Goal: Complete application form: Complete application form

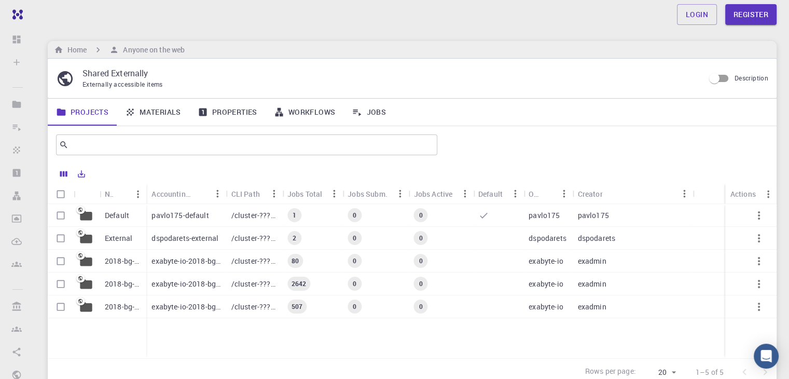
click at [166, 108] on link "Materials" at bounding box center [153, 112] width 73 height 27
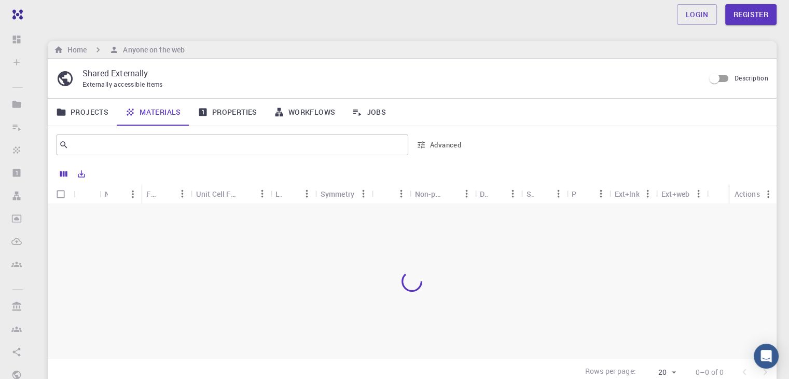
click at [527, 242] on div at bounding box center [412, 281] width 729 height 154
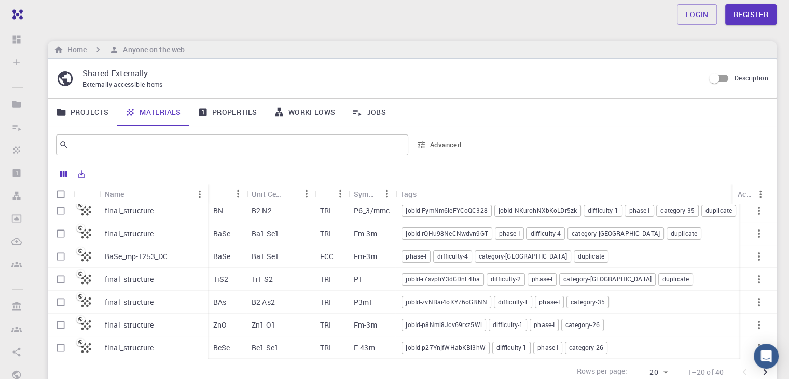
scroll to position [259, 0]
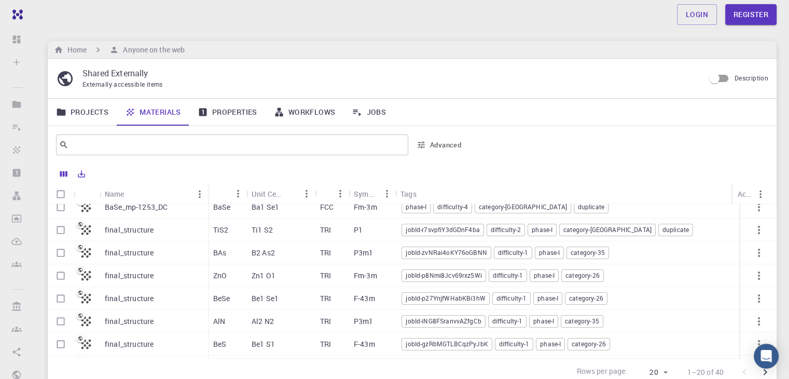
click at [130, 259] on div "final_structure" at bounding box center [154, 252] width 108 height 23
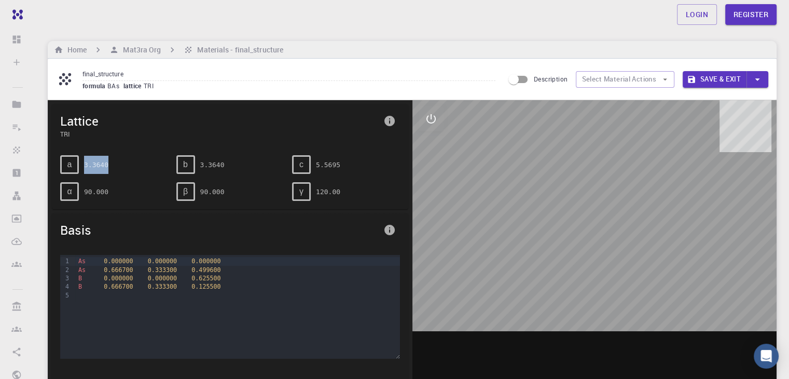
drag, startPoint x: 84, startPoint y: 164, endPoint x: 113, endPoint y: 164, distance: 29.0
click at [113, 164] on div "a 3.3640" at bounding box center [114, 164] width 108 height 19
click at [191, 164] on div "b" at bounding box center [185, 164] width 19 height 19
click at [427, 122] on icon "interactive" at bounding box center [431, 119] width 12 height 12
click at [434, 144] on icon "view" at bounding box center [430, 144] width 11 height 8
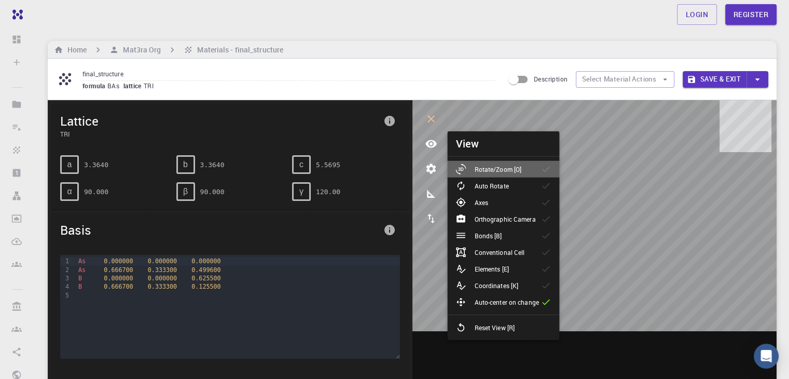
click at [513, 171] on p "Rotate/Zoom [O]" at bounding box center [497, 168] width 47 height 9
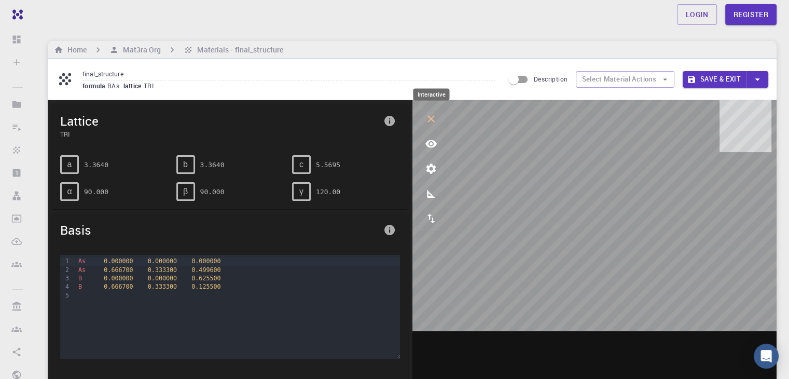
click at [433, 123] on icon "interactive" at bounding box center [431, 119] width 12 height 12
click at [156, 50] on h6 "Mat3ra Org" at bounding box center [140, 49] width 42 height 11
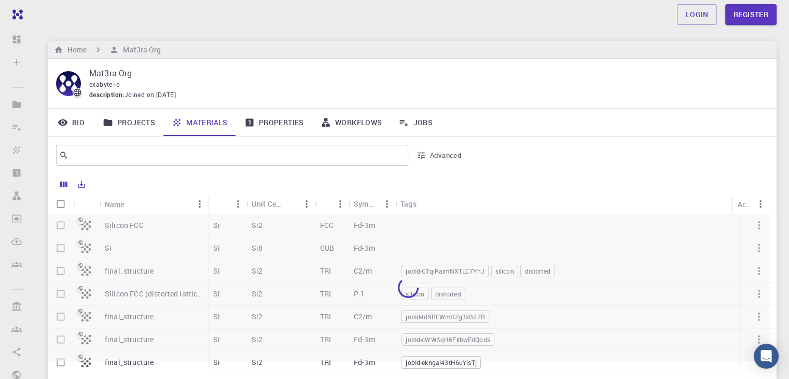
click at [145, 123] on link "Projects" at bounding box center [128, 122] width 69 height 27
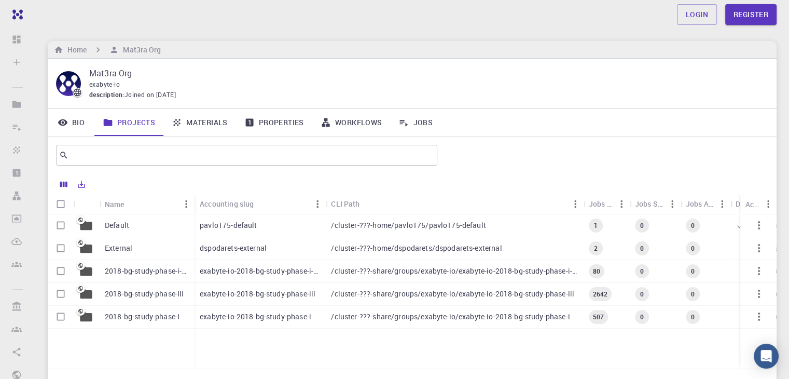
click at [229, 279] on div "exabyte-io-2018-bg-study-phase-i-ph" at bounding box center [260, 271] width 131 height 23
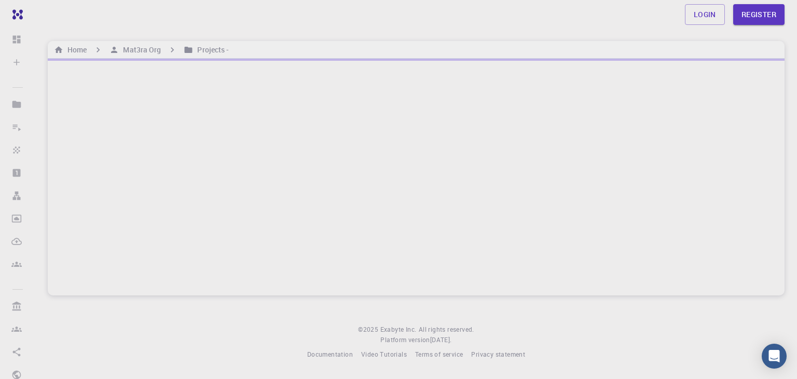
click at [228, 295] on div "Login Register Home Mat3ra Org Projects - © 2025 Exabyte Inc. All rights reserv…" at bounding box center [415, 188] width 761 height 376
click at [796, 152] on div "Login Register Home Mat3ra Org Projects - © 2025 Exabyte Inc. All rights reserv…" at bounding box center [415, 188] width 761 height 376
click at [406, 25] on div "Login Register" at bounding box center [416, 14] width 786 height 29
click at [761, 11] on link "Register" at bounding box center [758, 14] width 51 height 21
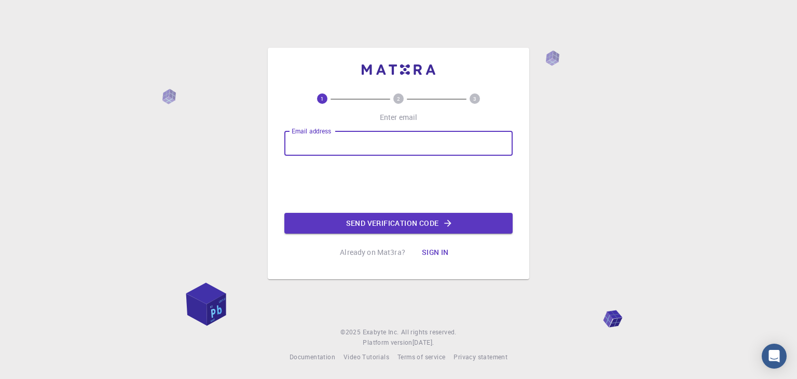
drag, startPoint x: 344, startPoint y: 131, endPoint x: 340, endPoint y: 136, distance: 6.2
click at [344, 131] on input "Email address" at bounding box center [398, 143] width 228 height 25
click at [371, 149] on input "Email address" at bounding box center [398, 143] width 228 height 25
type input "[EMAIL_ADDRESS][DOMAIN_NAME]"
click at [405, 219] on button "Send verification code" at bounding box center [398, 223] width 228 height 21
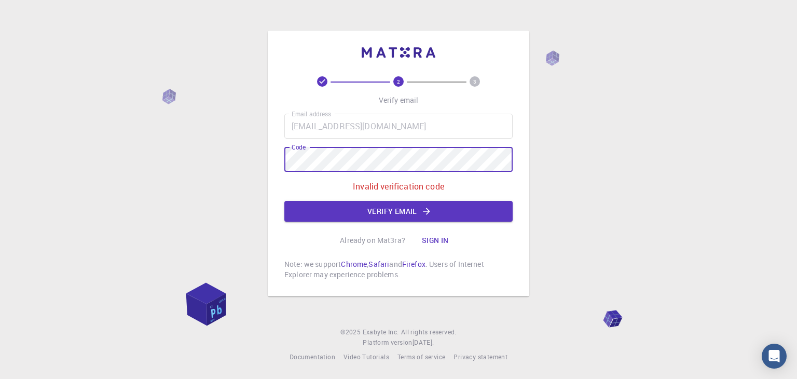
click at [204, 132] on div "2 3 Verify email Email address [EMAIL_ADDRESS][DOMAIN_NAME] Email address Code …" at bounding box center [398, 189] width 797 height 379
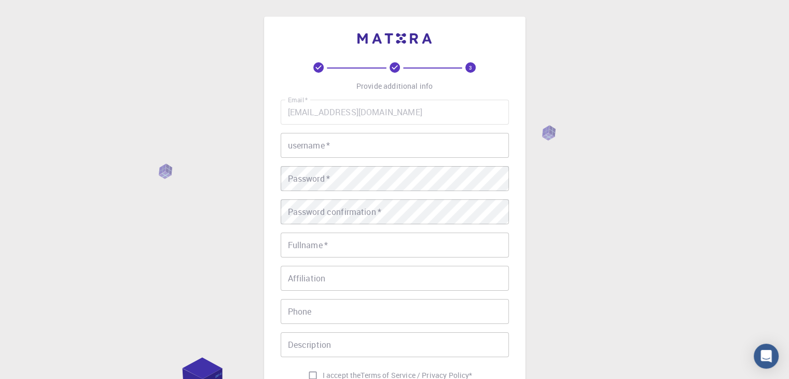
click at [342, 150] on input "username   *" at bounding box center [395, 145] width 228 height 25
type input "[PERSON_NAME]"
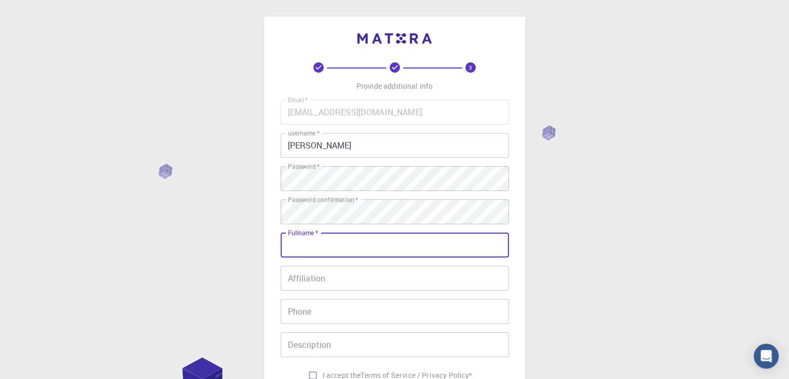
click at [341, 243] on input "Fullname   *" at bounding box center [395, 244] width 228 height 25
type input "[PERSON_NAME]"
click at [336, 275] on input "Affiliation" at bounding box center [395, 278] width 228 height 25
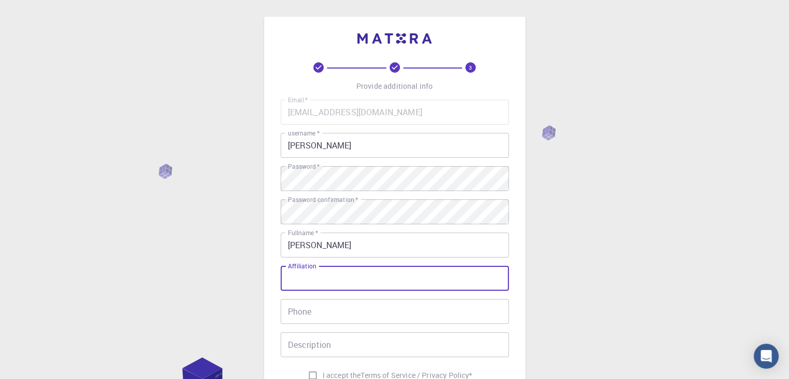
type input "ASTU"
click at [329, 314] on input "Phone" at bounding box center [395, 311] width 228 height 25
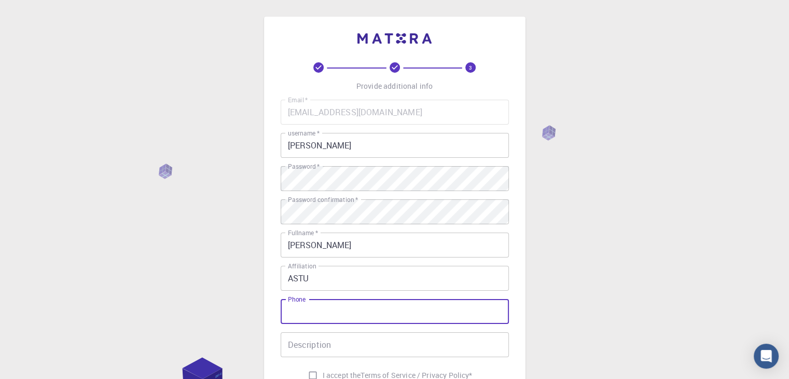
type input "[PHONE_NUMBER]"
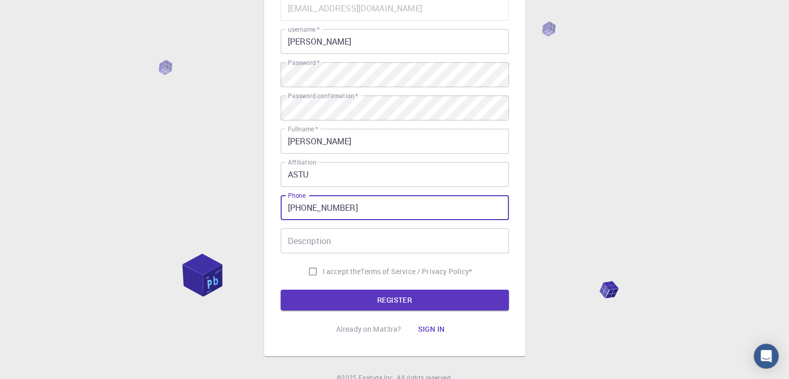
click at [336, 234] on input "Description" at bounding box center [395, 240] width 228 height 25
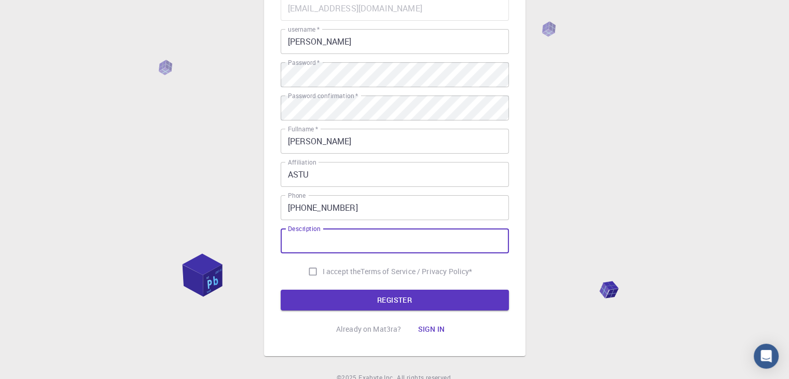
type input "PROFESSOR"
click at [313, 274] on input "I accept the Terms of Service / Privacy Policy *" at bounding box center [313, 271] width 20 height 20
checkbox input "true"
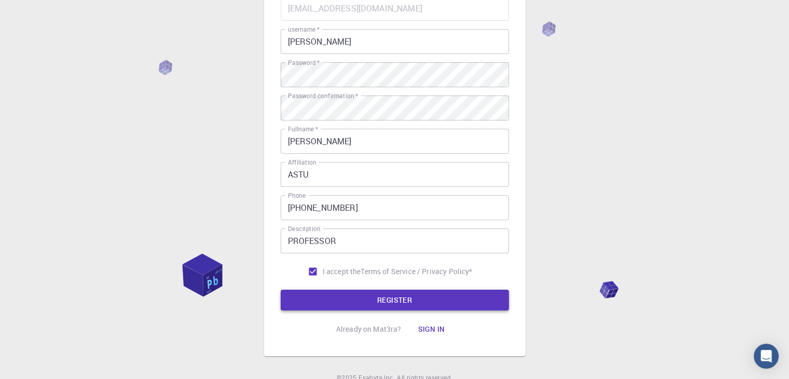
click at [351, 298] on button "REGISTER" at bounding box center [395, 299] width 228 height 21
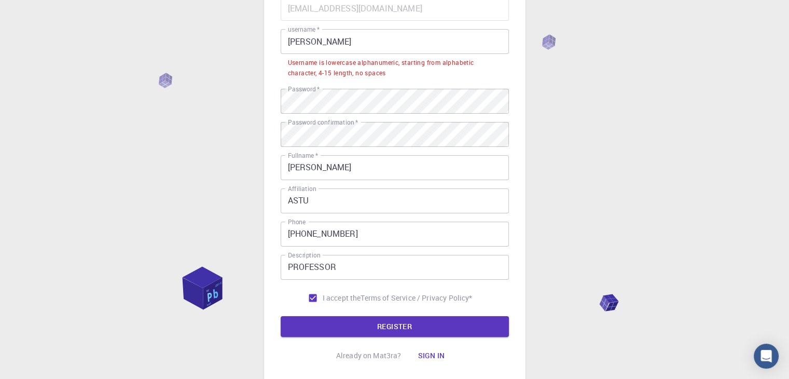
click at [223, 231] on div "3 Provide additional info Email   * [EMAIL_ADDRESS][DOMAIN_NAME] Email   * user…" at bounding box center [394, 173] width 789 height 554
click at [329, 322] on button "REGISTER" at bounding box center [395, 326] width 228 height 21
click at [170, 96] on div "3 Provide additional info Email   * [EMAIL_ADDRESS][DOMAIN_NAME] Email   * user…" at bounding box center [394, 173] width 789 height 554
click at [207, 138] on div "3 Provide additional info Email   * [EMAIL_ADDRESS][DOMAIN_NAME] Email   * user…" at bounding box center [394, 173] width 789 height 554
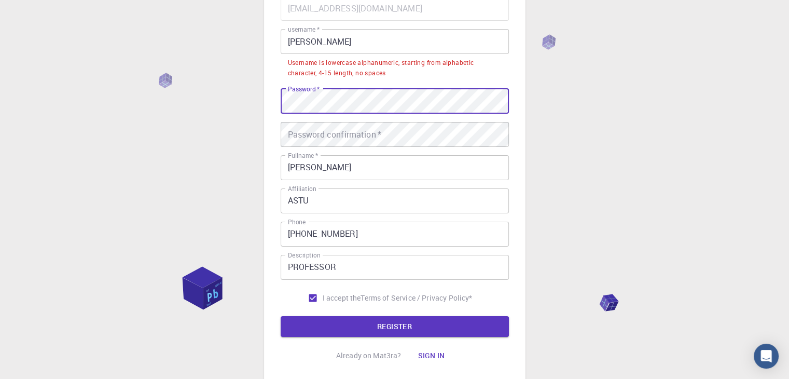
click at [268, 110] on div "3 Provide additional info Email   * [EMAIL_ADDRESS][DOMAIN_NAME] Email   * user…" at bounding box center [394, 147] width 261 height 469
click at [169, 105] on div "3 Provide additional info Email   * [EMAIL_ADDRESS][DOMAIN_NAME] Email   * user…" at bounding box center [394, 173] width 789 height 554
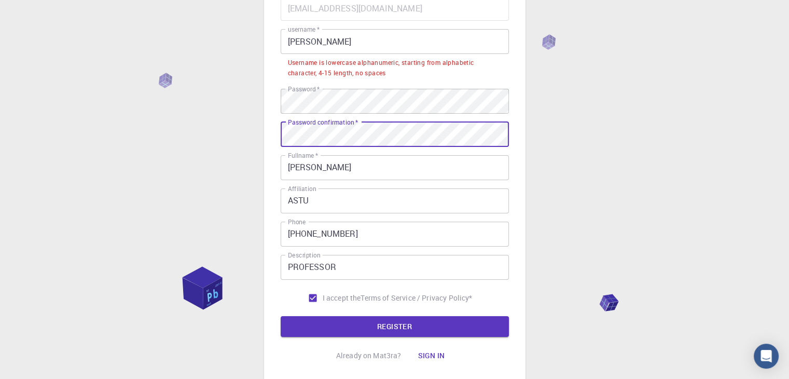
click at [312, 131] on div "Password confirmation   * Password confirmation   *" at bounding box center [395, 134] width 228 height 25
click at [281, 316] on button "REGISTER" at bounding box center [395, 326] width 228 height 21
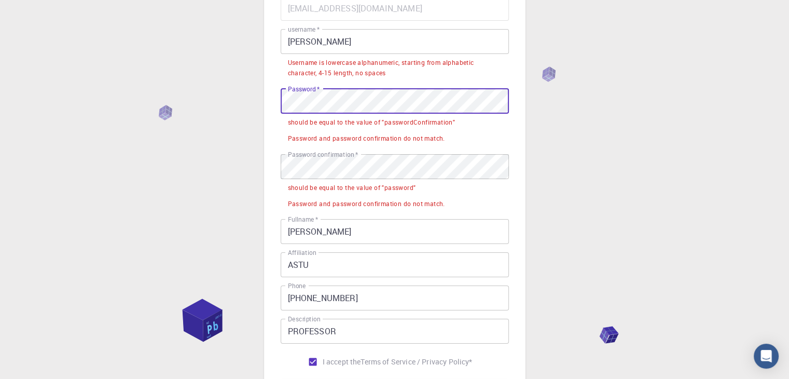
click at [178, 79] on div "3 Provide additional info Email   * [EMAIL_ADDRESS][DOMAIN_NAME] Email   * user…" at bounding box center [394, 205] width 789 height 618
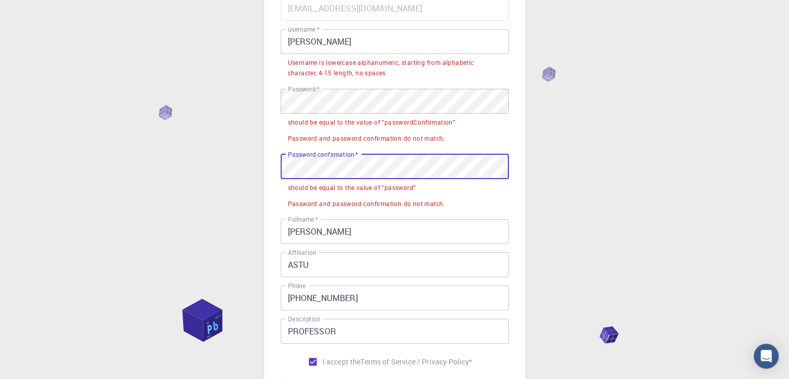
click at [38, 150] on div "3 Provide additional info Email   * [EMAIL_ADDRESS][DOMAIN_NAME] Email   * user…" at bounding box center [394, 205] width 789 height 618
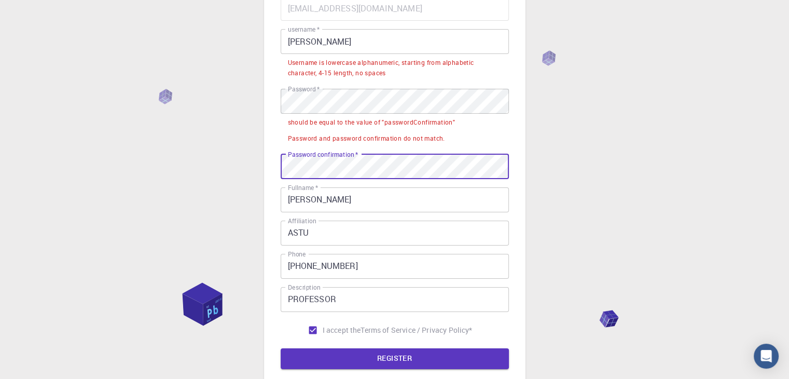
click at [257, 172] on div "3 Provide additional info Email   * [EMAIL_ADDRESS][DOMAIN_NAME] Email   * user…" at bounding box center [394, 189] width 789 height 586
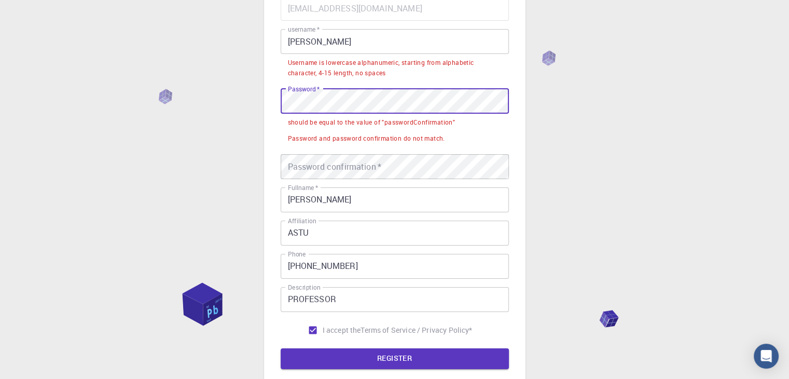
click at [191, 107] on div "3 Provide additional info Email   * [EMAIL_ADDRESS][DOMAIN_NAME] Email   * user…" at bounding box center [394, 189] width 789 height 586
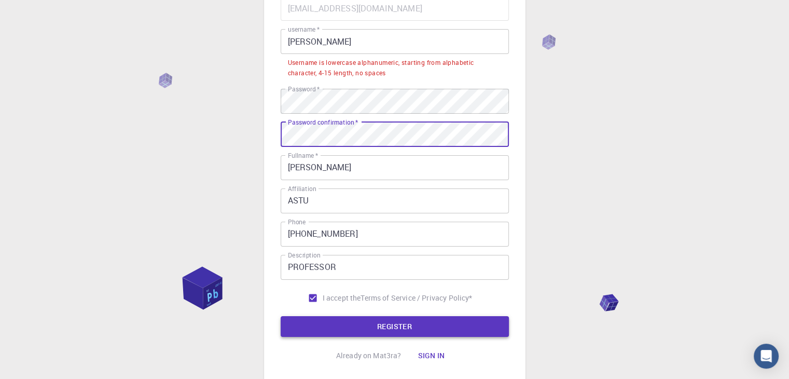
click at [391, 332] on button "REGISTER" at bounding box center [395, 326] width 228 height 21
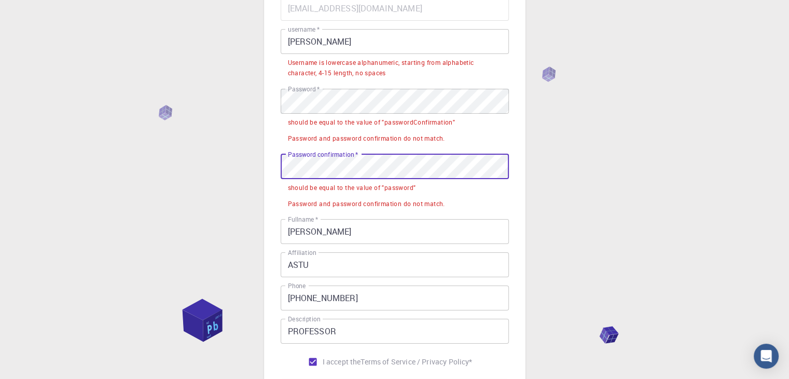
click at [217, 165] on div "3 Provide additional info Email   * [EMAIL_ADDRESS][DOMAIN_NAME] Email   * user…" at bounding box center [394, 205] width 789 height 618
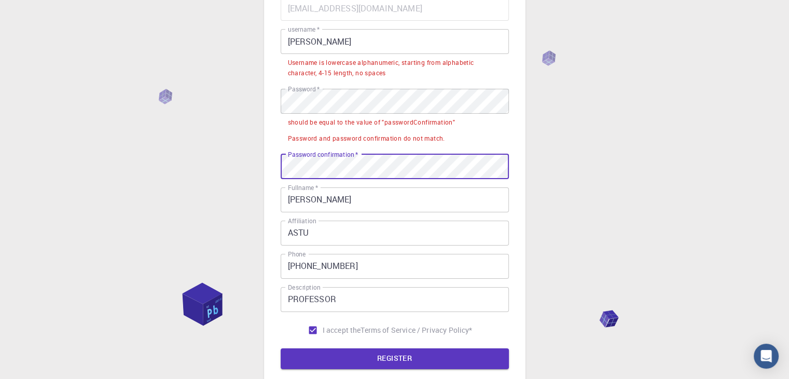
click at [281, 348] on button "REGISTER" at bounding box center [395, 358] width 228 height 21
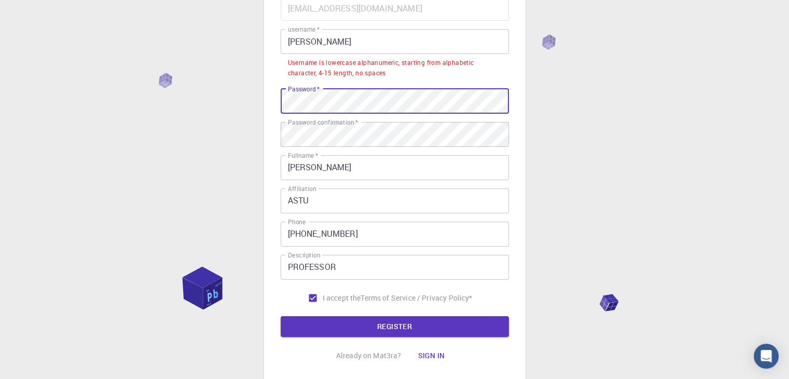
click at [216, 94] on div "3 Provide additional info Email   * [EMAIL_ADDRESS][DOMAIN_NAME] Email   * user…" at bounding box center [394, 173] width 789 height 554
click at [281, 316] on button "REGISTER" at bounding box center [395, 326] width 228 height 21
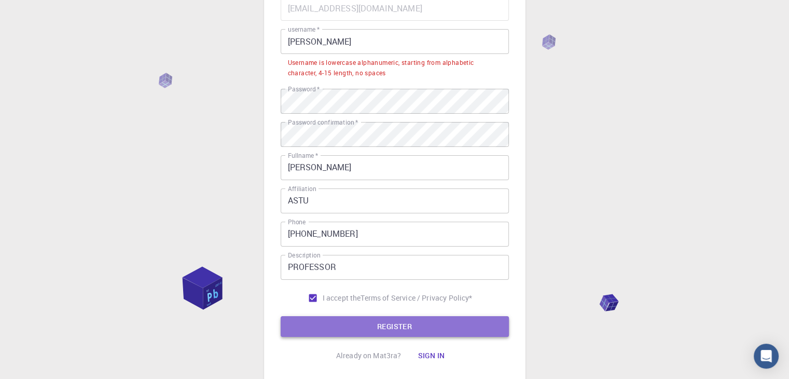
click at [434, 330] on button "REGISTER" at bounding box center [395, 326] width 228 height 21
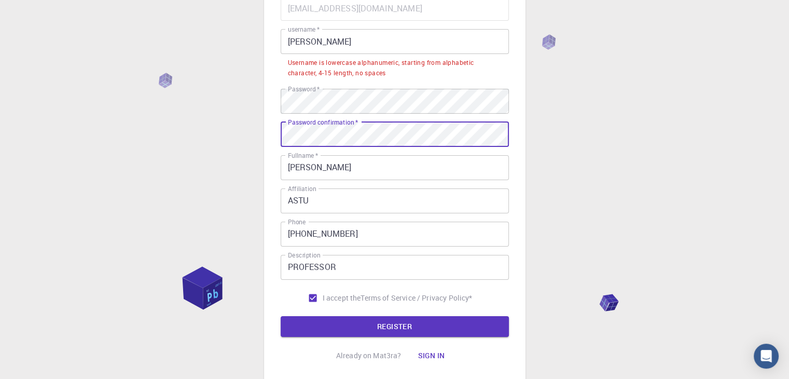
click at [239, 121] on div "3 Provide additional info Email   * [EMAIL_ADDRESS][DOMAIN_NAME] Email   * user…" at bounding box center [394, 173] width 789 height 554
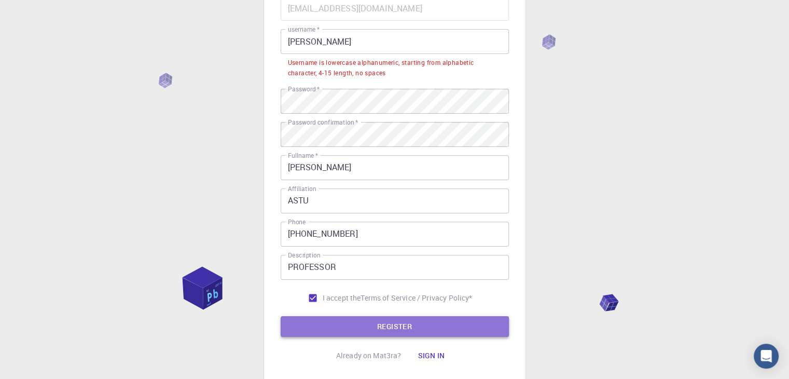
click at [375, 331] on button "REGISTER" at bounding box center [395, 326] width 228 height 21
click at [442, 317] on button "REGISTER" at bounding box center [395, 326] width 228 height 21
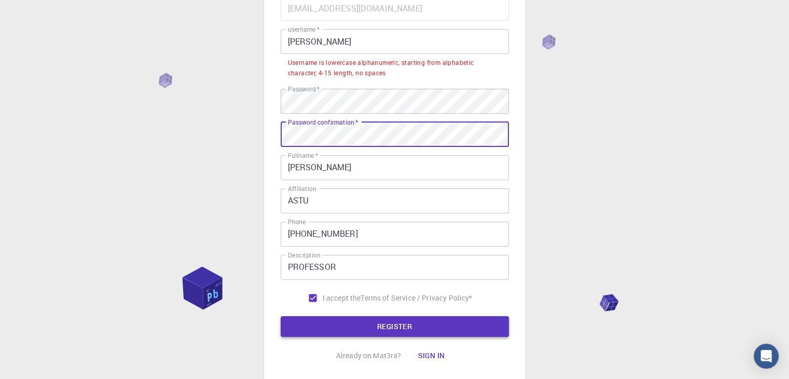
click at [368, 330] on button "REGISTER" at bounding box center [395, 326] width 228 height 21
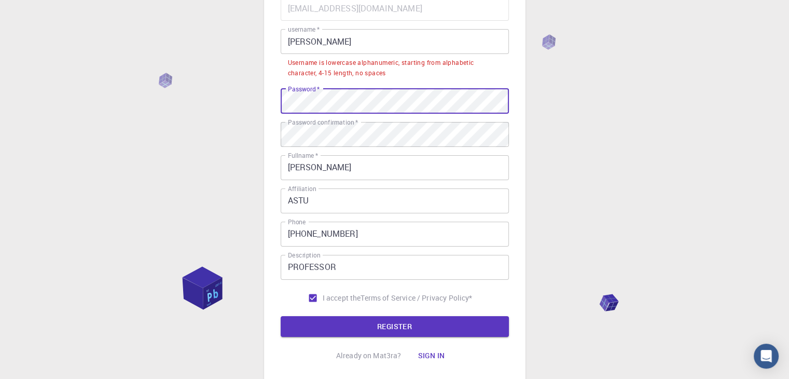
click at [205, 94] on div "3 Provide additional info Email   * [EMAIL_ADDRESS][DOMAIN_NAME] Email   * user…" at bounding box center [394, 173] width 789 height 554
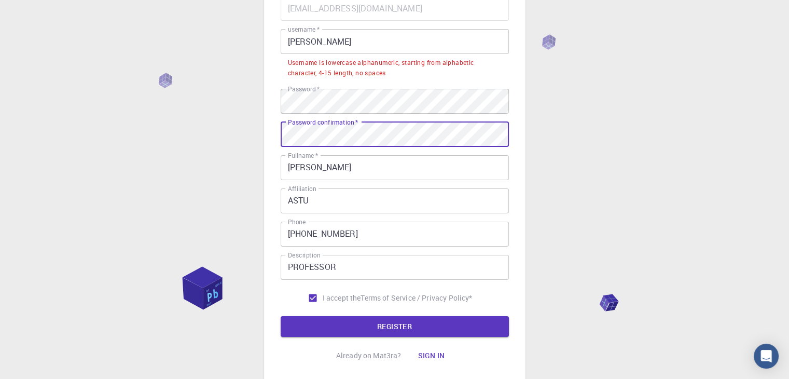
click at [267, 127] on div "3 Provide additional info Email   * [EMAIL_ADDRESS][DOMAIN_NAME] Email   * user…" at bounding box center [394, 147] width 261 height 469
click at [281, 316] on button "REGISTER" at bounding box center [395, 326] width 228 height 21
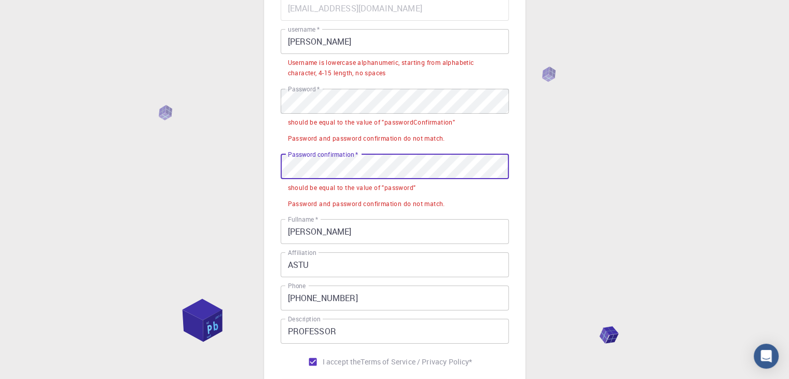
click at [250, 149] on div "3 Provide additional info Email   * [EMAIL_ADDRESS][DOMAIN_NAME] Email   * user…" at bounding box center [394, 205] width 789 height 618
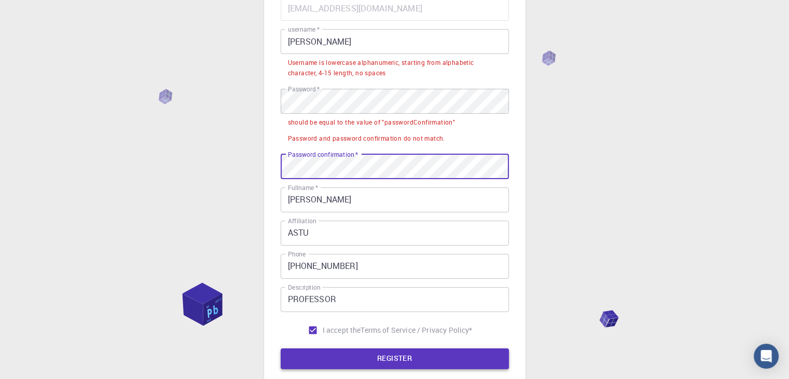
click at [324, 359] on button "REGISTER" at bounding box center [395, 358] width 228 height 21
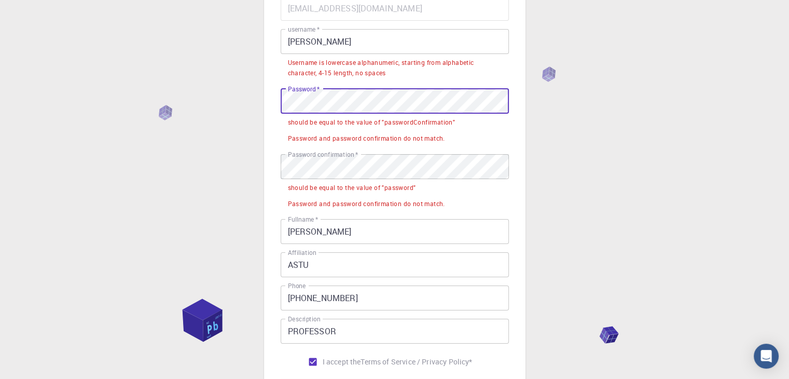
click at [86, 58] on div "3 Provide additional info Email   * [EMAIL_ADDRESS][DOMAIN_NAME] Email   * user…" at bounding box center [394, 205] width 789 height 618
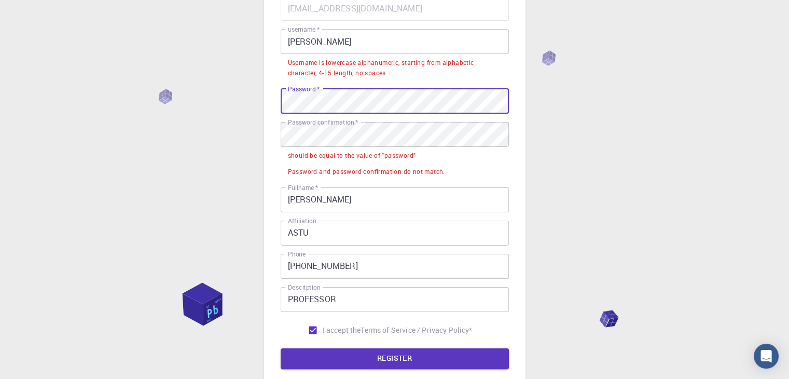
click at [281, 348] on button "REGISTER" at bounding box center [395, 358] width 228 height 21
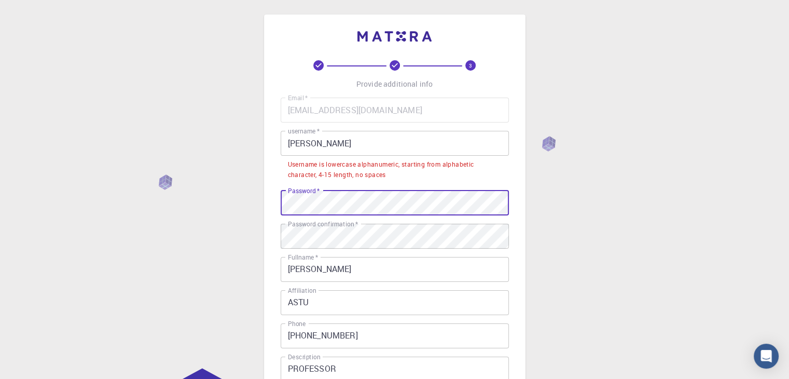
scroll to position [0, 0]
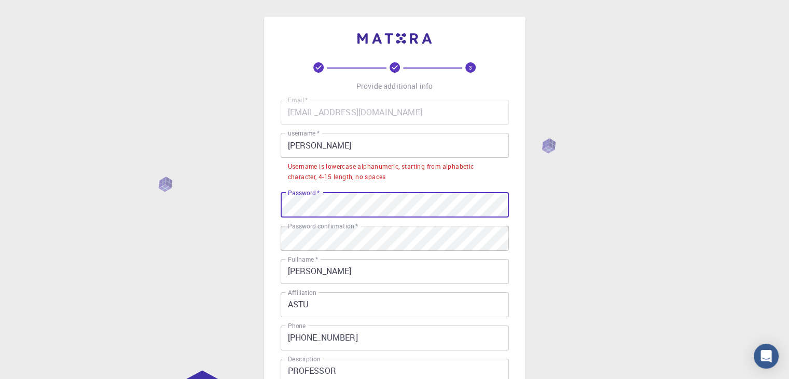
click at [199, 210] on div "3 Provide additional info Email   * [EMAIL_ADDRESS][DOMAIN_NAME] Email   * user…" at bounding box center [394, 277] width 789 height 554
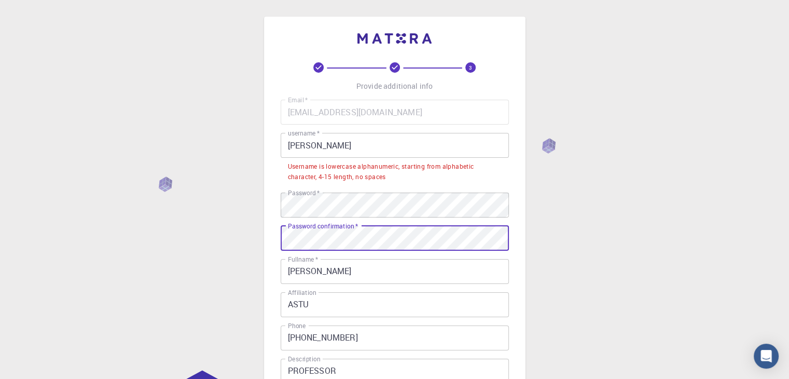
click at [201, 247] on div "3 Provide additional info Email   * [EMAIL_ADDRESS][DOMAIN_NAME] Email   * user…" at bounding box center [394, 277] width 789 height 554
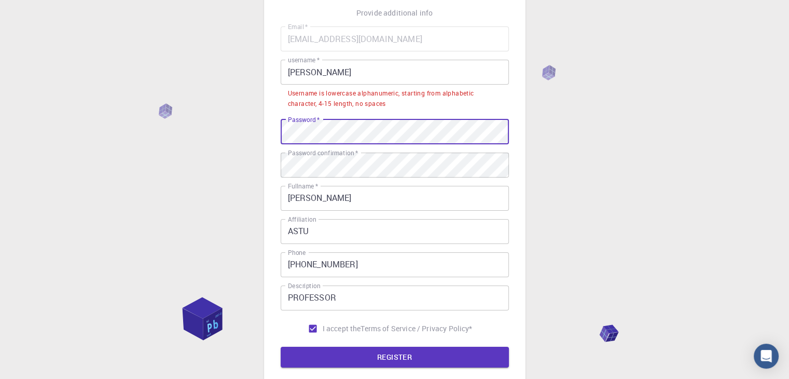
scroll to position [156, 0]
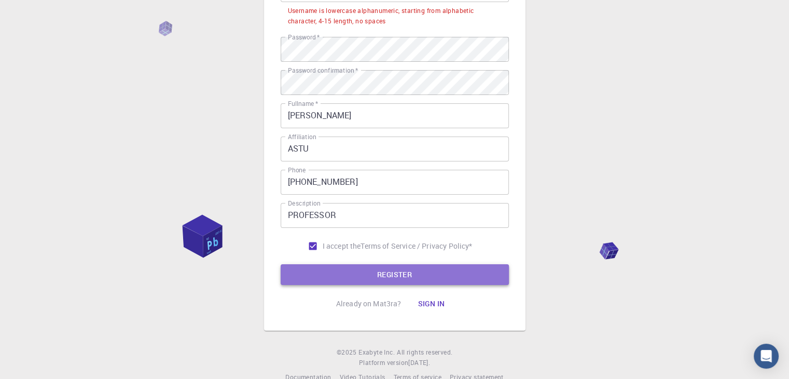
click at [393, 274] on button "REGISTER" at bounding box center [395, 274] width 228 height 21
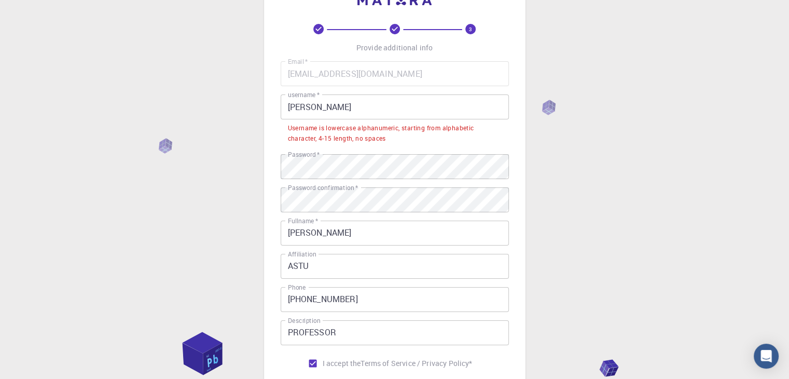
scroll to position [0, 0]
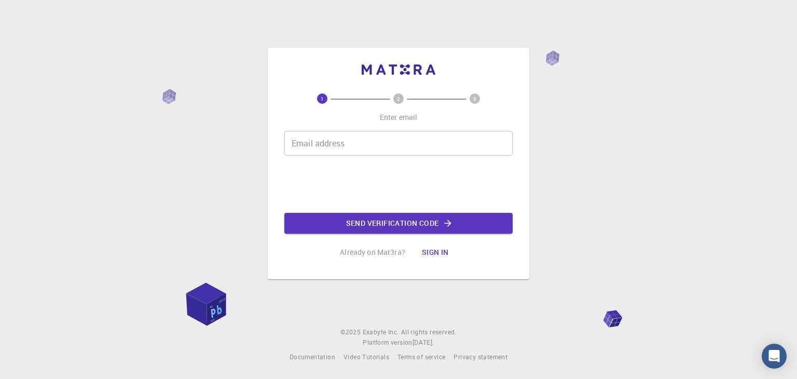
click at [342, 142] on input "Email address" at bounding box center [398, 143] width 228 height 25
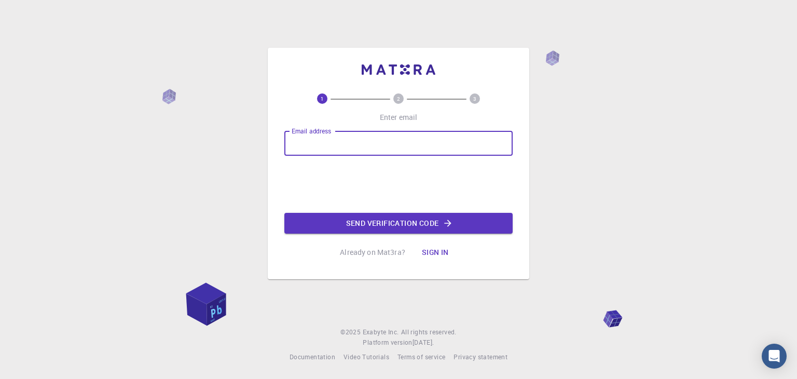
type input "[EMAIL_ADDRESS][DOMAIN_NAME]"
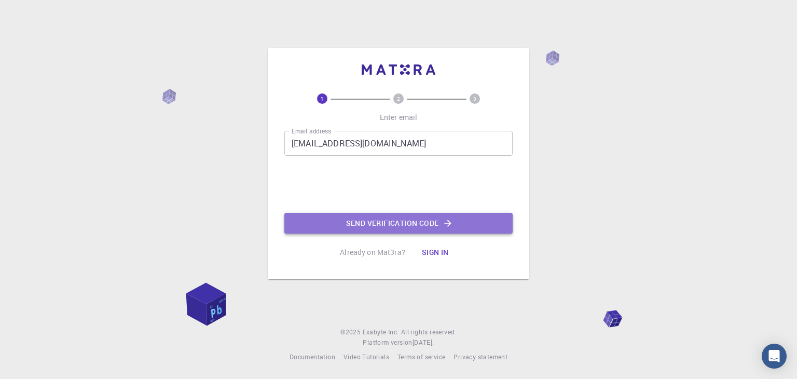
click at [361, 218] on button "Send verification code" at bounding box center [398, 223] width 228 height 21
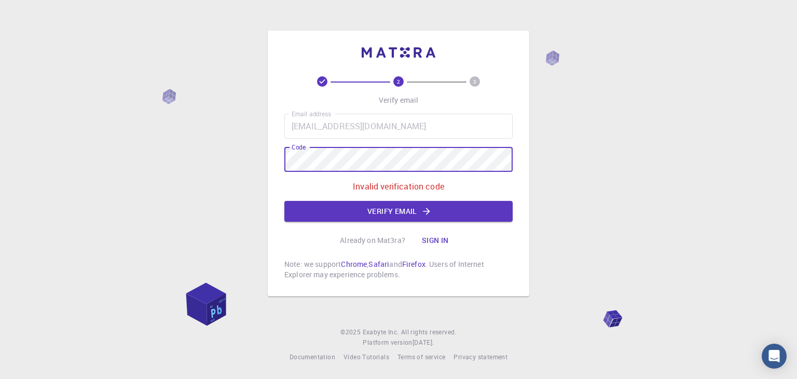
click at [150, 147] on div "2 3 Verify email Email address [EMAIL_ADDRESS][DOMAIN_NAME] Email address Code …" at bounding box center [398, 189] width 797 height 379
click at [398, 206] on button "Verify email" at bounding box center [398, 211] width 228 height 21
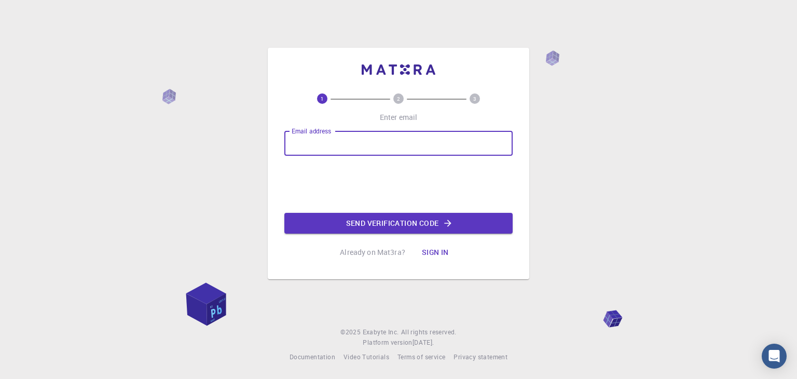
click at [346, 140] on input "Email address" at bounding box center [398, 143] width 228 height 25
type input "[EMAIL_ADDRESS][DOMAIN_NAME]"
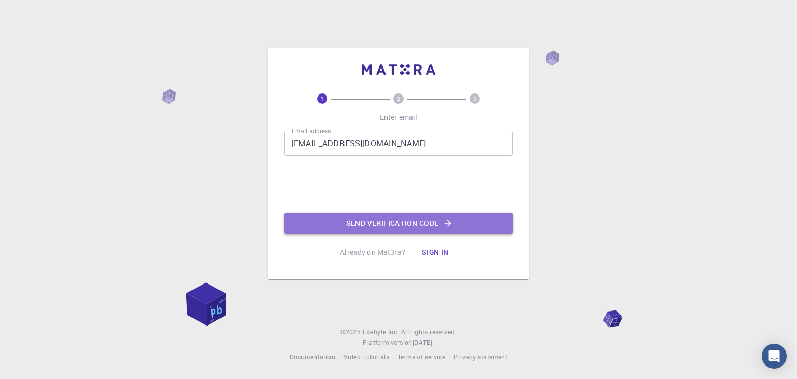
click at [342, 221] on button "Send verification code" at bounding box center [398, 223] width 228 height 21
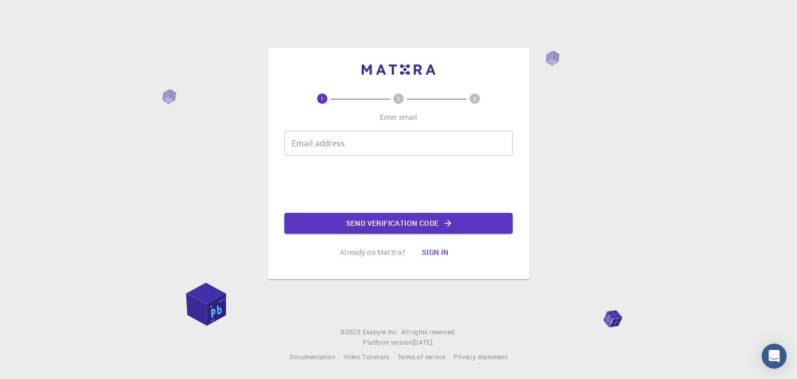
click at [400, 142] on input "Email address" at bounding box center [398, 143] width 228 height 25
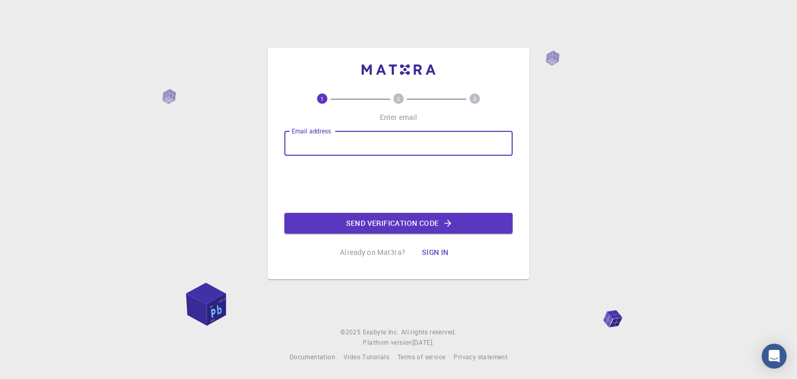
drag, startPoint x: 631, startPoint y: 200, endPoint x: 627, endPoint y: 204, distance: 5.5
click at [631, 200] on div "1 2 3 Enter email Email address Email address Send verification code Already on…" at bounding box center [398, 189] width 797 height 379
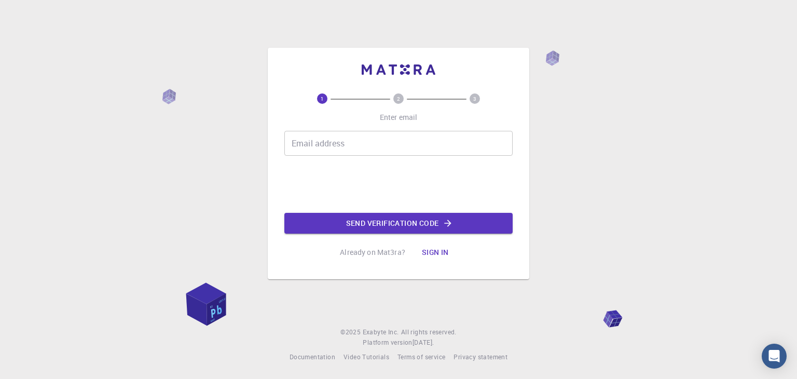
click at [438, 249] on button "Sign in" at bounding box center [435, 252] width 44 height 21
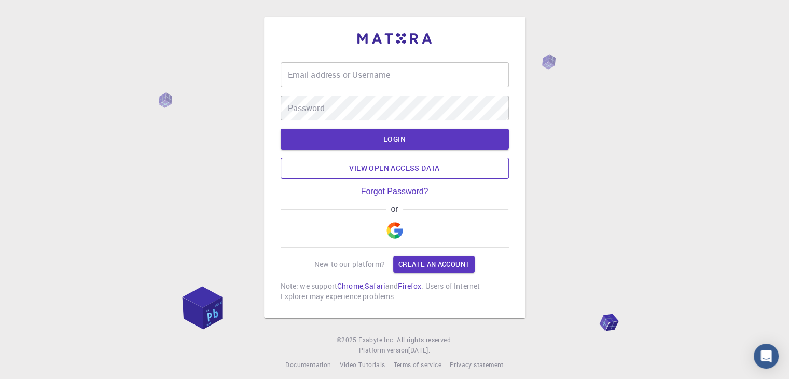
click at [419, 171] on link "View open access data" at bounding box center [395, 168] width 228 height 21
